Goal: Information Seeking & Learning: Learn about a topic

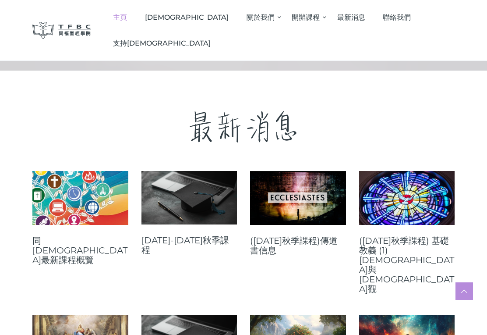
scroll to position [224, 0]
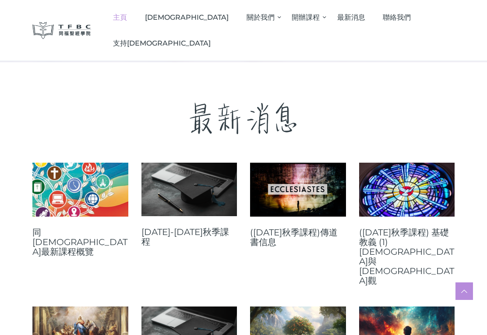
click at [68, 202] on link at bounding box center [80, 190] width 96 height 54
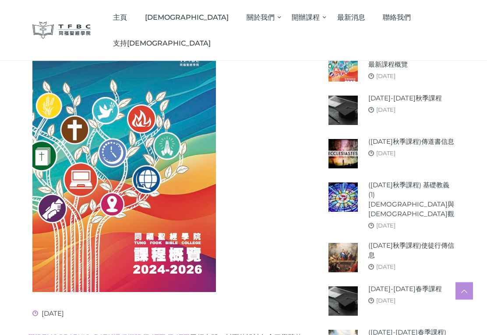
scroll to position [123, 0]
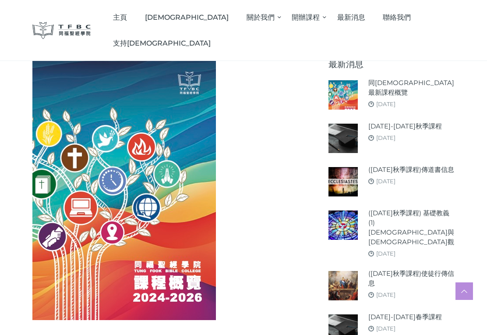
click at [398, 127] on link "[DATE]-[DATE]秋季課程" at bounding box center [405, 126] width 74 height 10
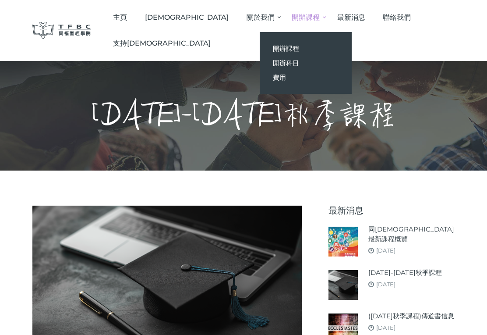
click at [273, 48] on span "開辦課程" at bounding box center [286, 48] width 26 height 8
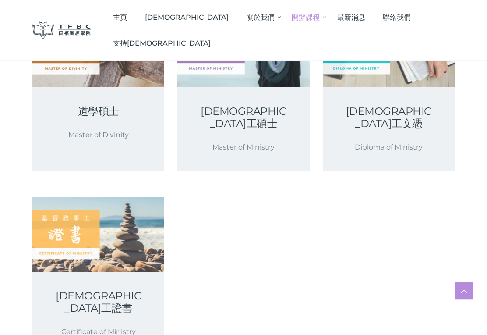
scroll to position [176, 0]
click at [75, 222] on link at bounding box center [98, 234] width 132 height 74
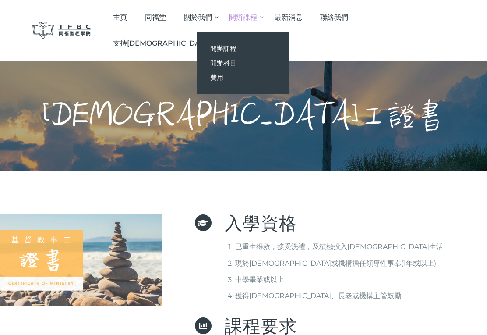
click at [237, 64] on span "開辦科目" at bounding box center [223, 63] width 26 height 8
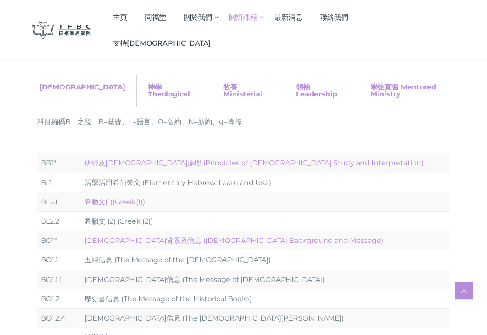
scroll to position [92, 0]
click at [148, 89] on link "神學 Theological" at bounding box center [169, 89] width 42 height 15
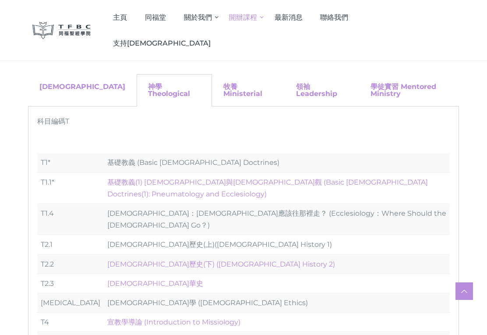
click at [223, 86] on link "牧養 Ministerial" at bounding box center [242, 89] width 39 height 15
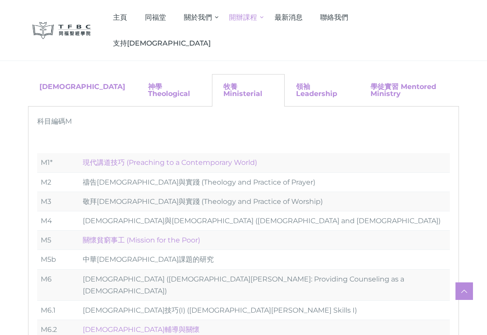
click at [296, 84] on link "領袖 Leadership" at bounding box center [316, 89] width 41 height 15
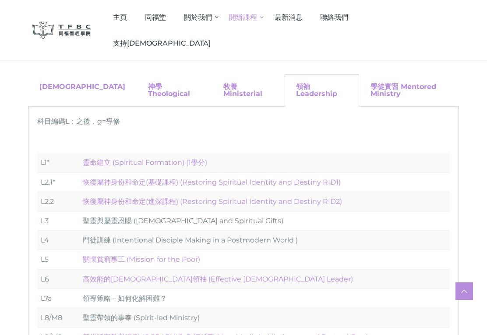
click at [386, 87] on link "學徒實習 Mentored Ministry" at bounding box center [404, 89] width 66 height 15
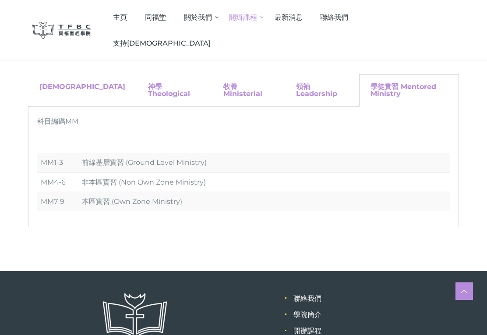
click at [56, 88] on link "聖經 Biblical" at bounding box center [82, 86] width 86 height 8
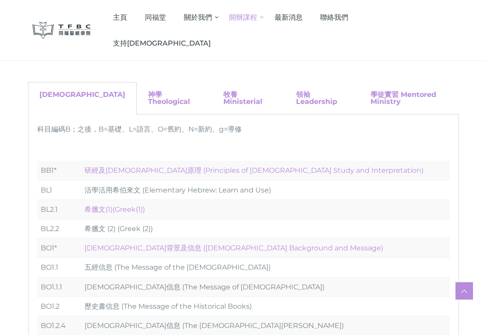
scroll to position [88, 0]
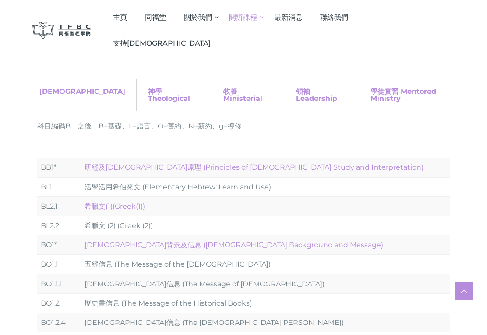
click at [237, 163] on link "研經及釋經原理 (Principles of Biblical Study and Interpretation)" at bounding box center [254, 167] width 339 height 8
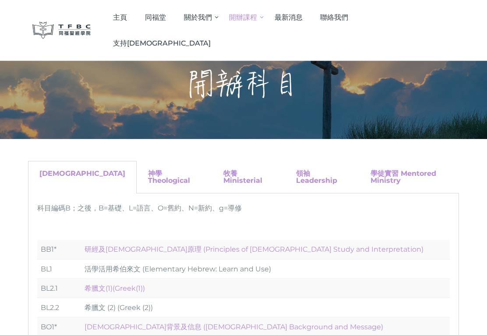
scroll to position [0, 0]
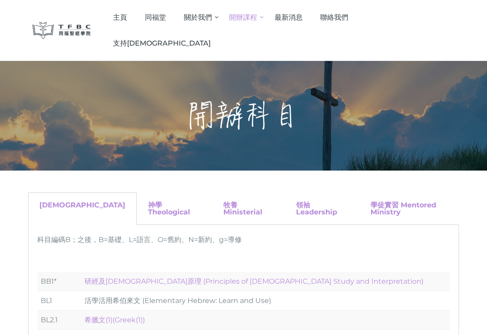
click at [166, 21] on span "同福堂" at bounding box center [155, 17] width 21 height 8
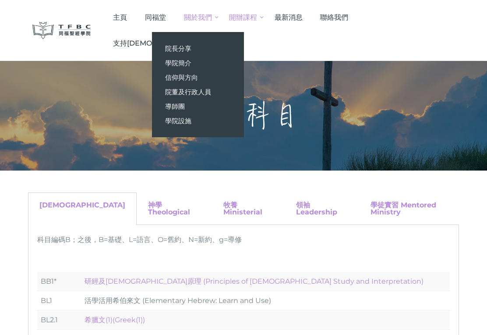
click at [185, 104] on span "導師團" at bounding box center [175, 106] width 20 height 8
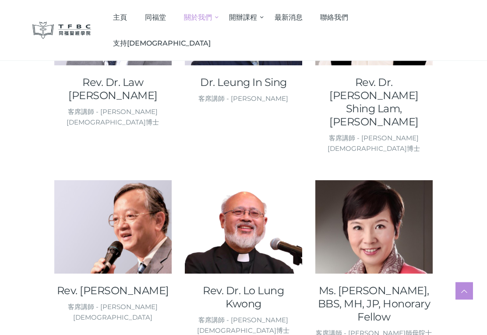
scroll to position [776, 0]
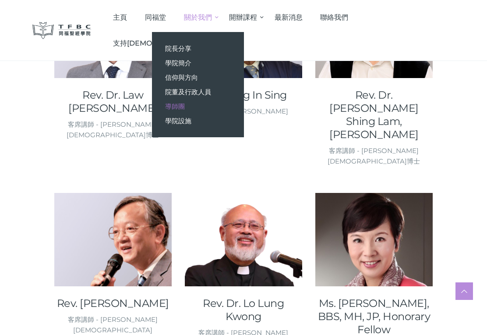
click at [211, 91] on span "院董及行政人員" at bounding box center [188, 92] width 46 height 8
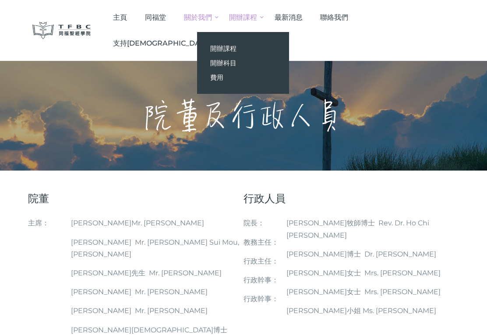
click at [278, 45] on link "開辦課程" at bounding box center [243, 48] width 92 height 14
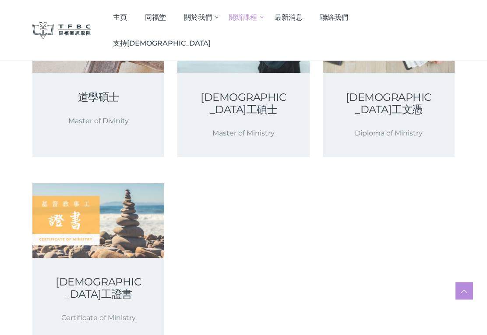
scroll to position [181, 0]
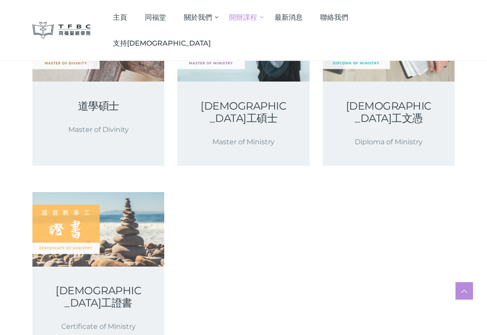
click at [398, 106] on link "基督教事工文憑" at bounding box center [389, 112] width 90 height 25
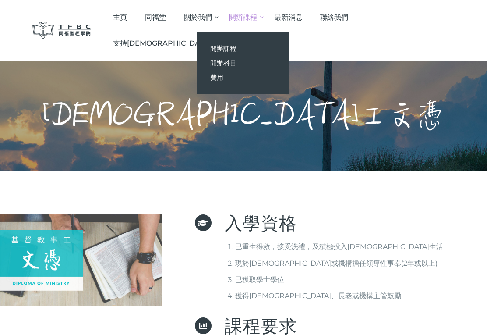
click at [223, 78] on span "費用" at bounding box center [216, 77] width 13 height 8
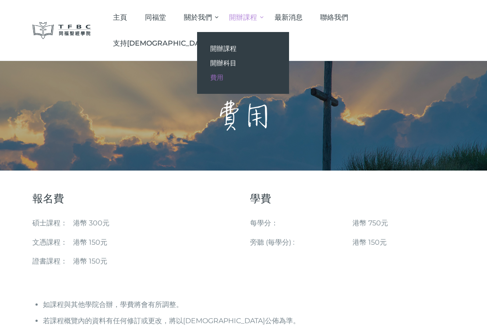
click at [303, 20] on span "最新消息" at bounding box center [289, 17] width 28 height 8
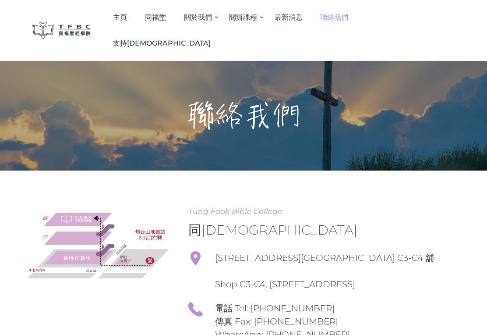
click at [303, 16] on span "最新消息" at bounding box center [289, 17] width 28 height 8
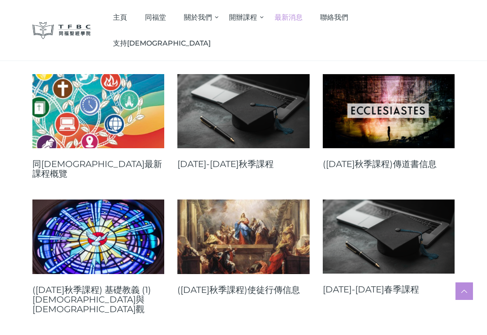
scroll to position [113, 0]
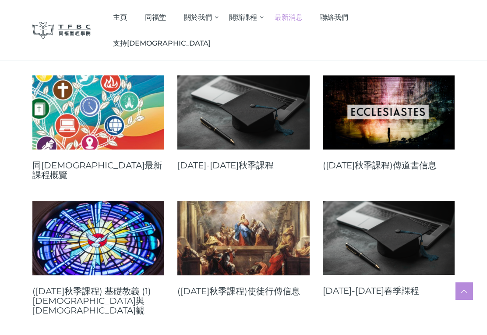
click at [411, 133] on link at bounding box center [389, 112] width 132 height 74
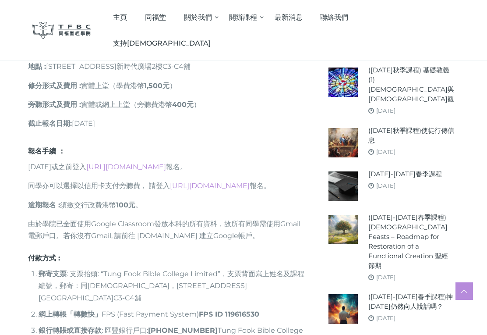
scroll to position [481, 0]
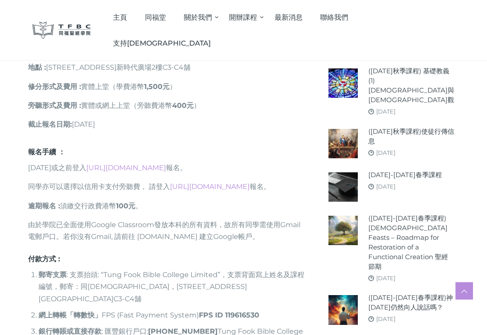
click at [280, 148] on h6 "報名手續 ：" at bounding box center [167, 152] width 278 height 9
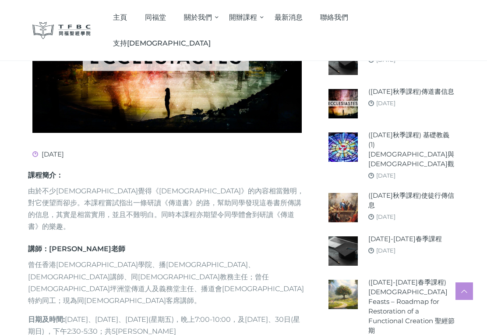
scroll to position [198, 0]
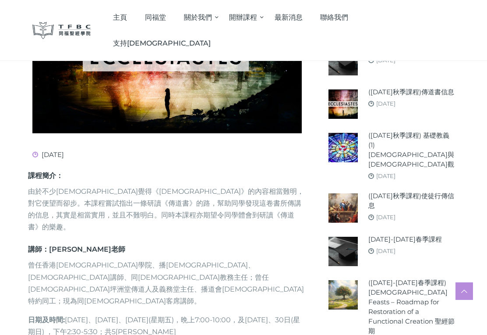
click at [404, 191] on link "([DATE]秋季課程)使徒行傳信息" at bounding box center [411, 200] width 86 height 19
